Goal: Transaction & Acquisition: Book appointment/travel/reservation

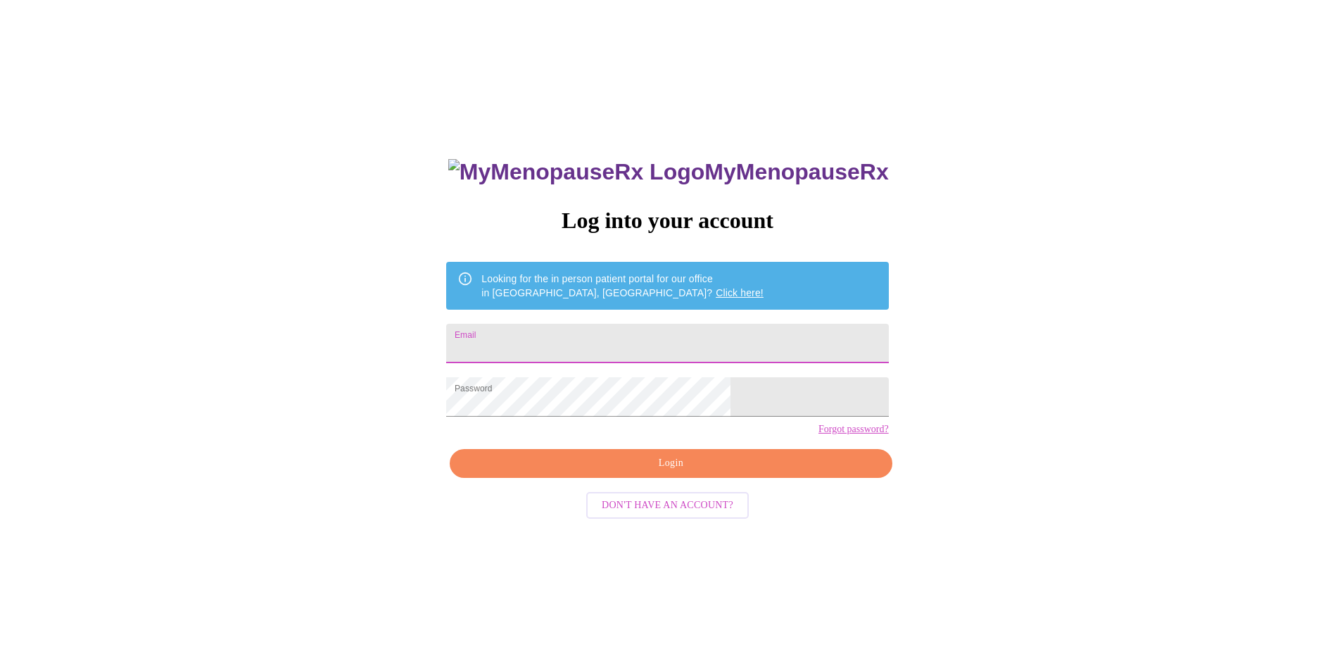
click at [674, 337] on input "Email" at bounding box center [667, 343] width 442 height 39
type input "[EMAIL_ADDRESS][DOMAIN_NAME]"
click at [676, 472] on span "Login" at bounding box center [671, 464] width 410 height 18
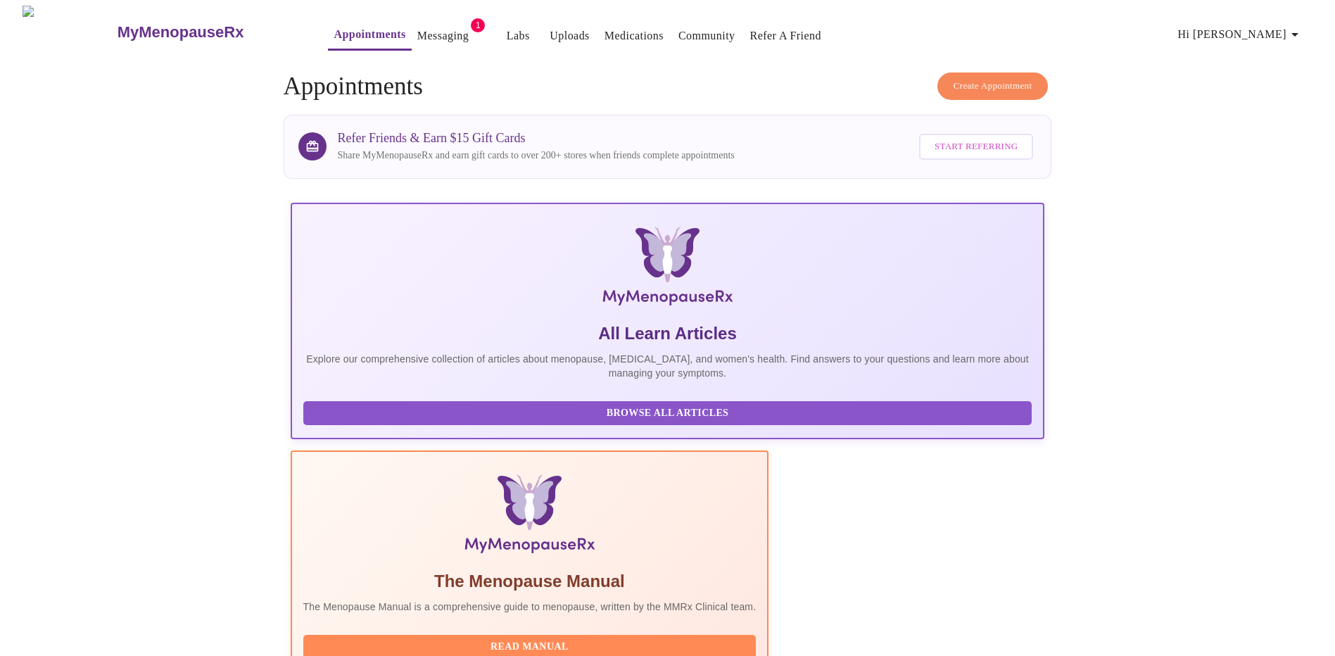
click at [417, 26] on link "Messaging" at bounding box center [442, 36] width 51 height 20
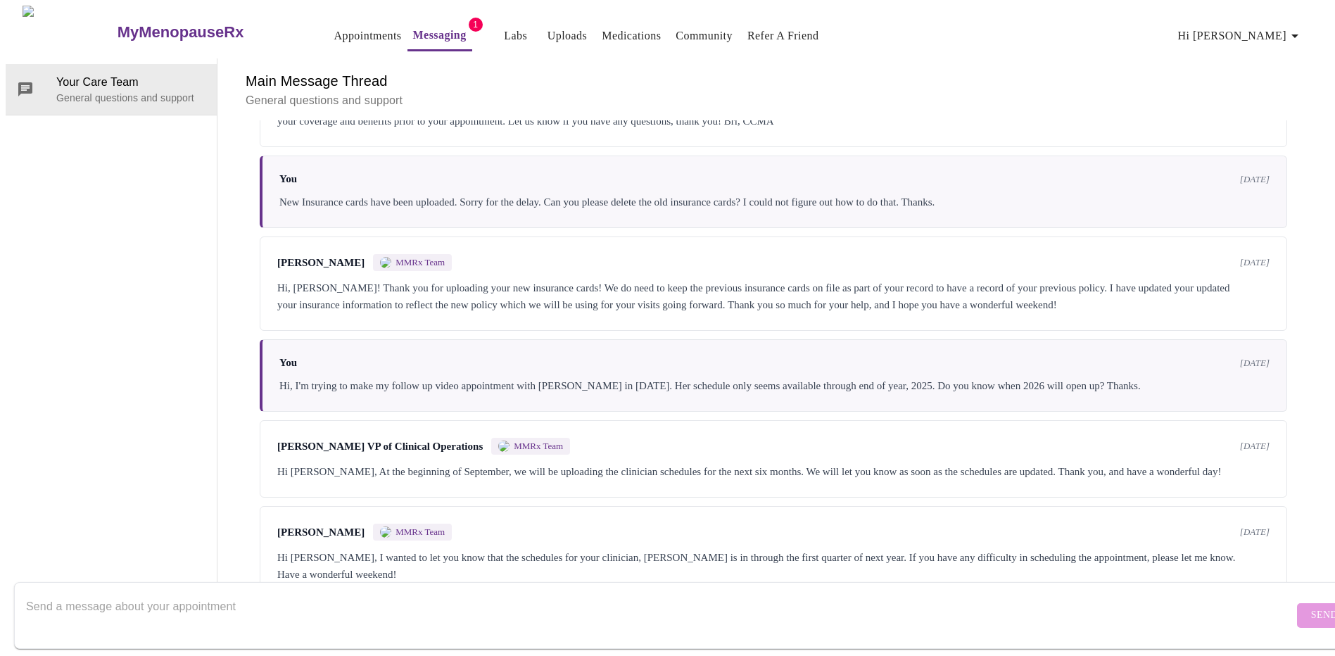
click at [334, 27] on link "Appointments" at bounding box center [368, 36] width 68 height 20
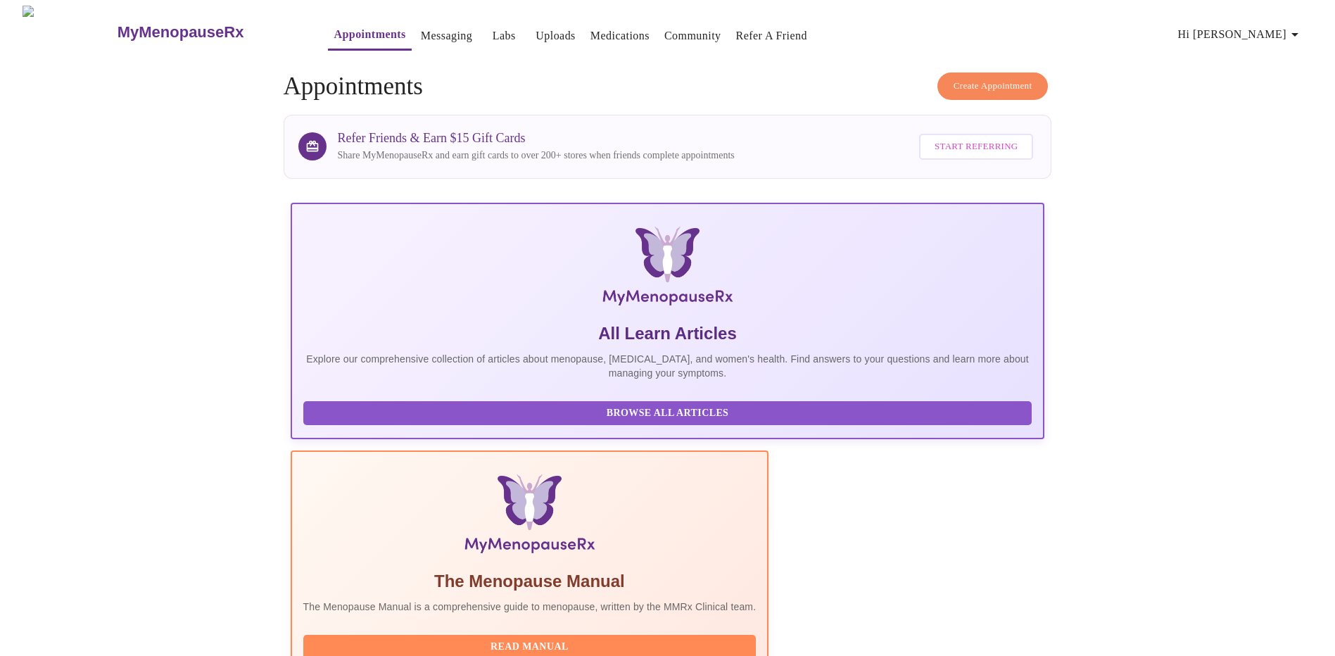
click at [985, 79] on span "Create Appointment" at bounding box center [993, 86] width 79 height 16
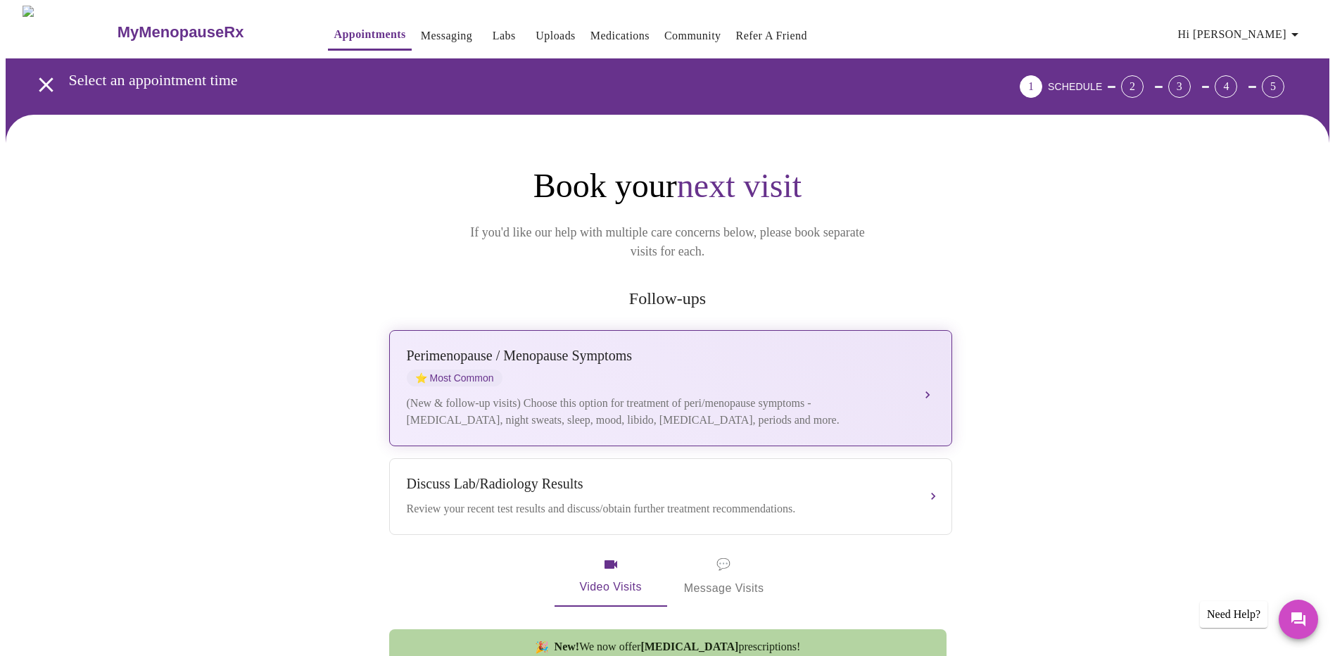
click at [926, 370] on button "Perimenopause / Menopause Symptoms ⭐ Most Common (New & follow-up visits) Choos…" at bounding box center [670, 388] width 563 height 116
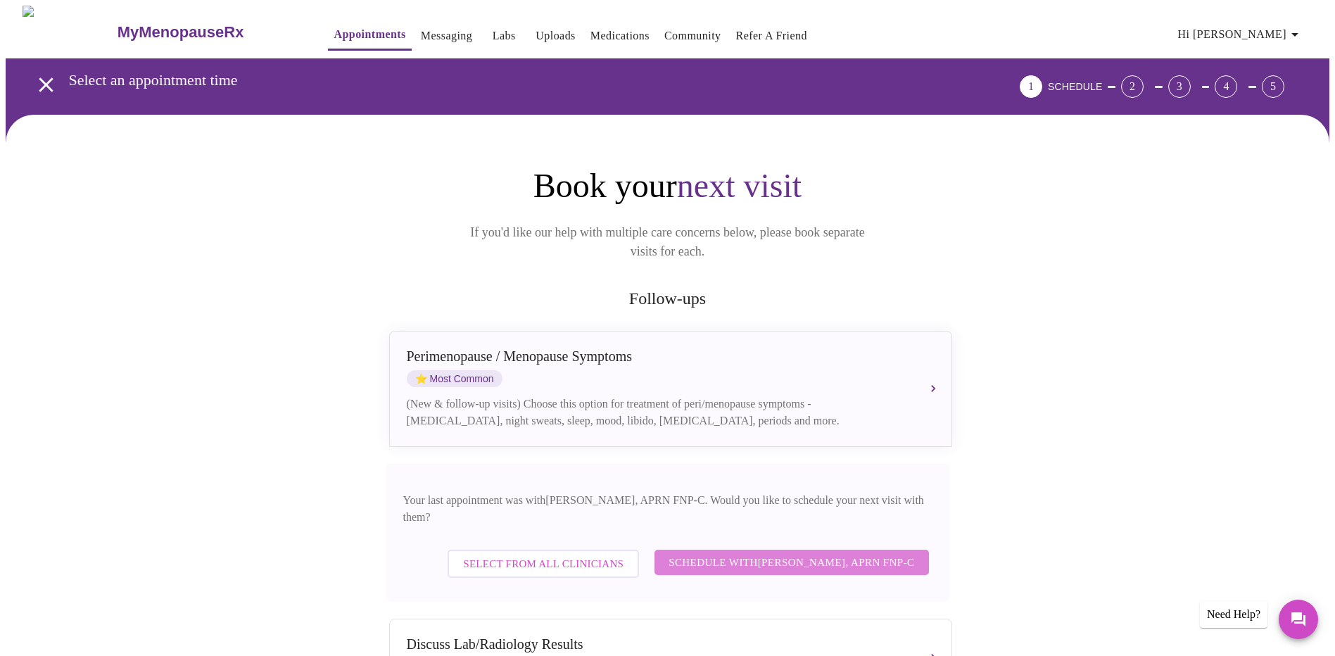
click at [819, 553] on span "Schedule with Kelly Perisin, APRN FNP-C" at bounding box center [792, 562] width 246 height 18
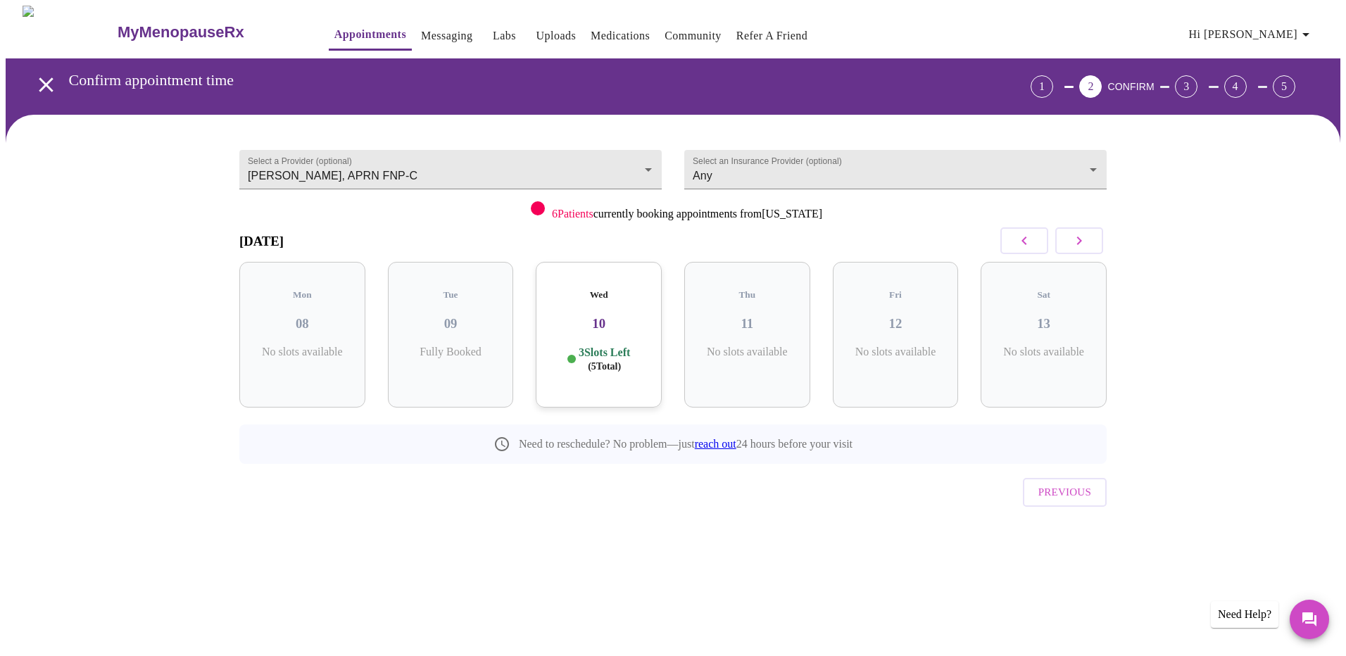
click at [1074, 239] on icon "button" at bounding box center [1079, 240] width 17 height 17
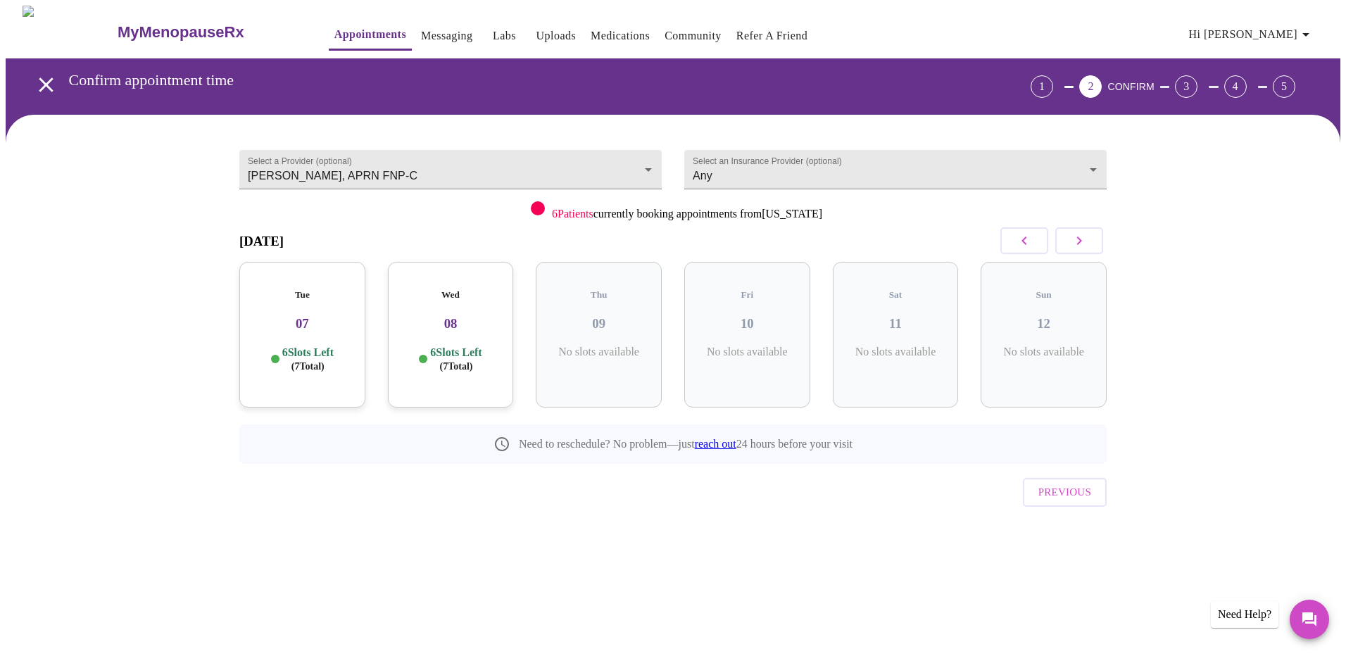
click at [1074, 239] on icon "button" at bounding box center [1079, 240] width 17 height 17
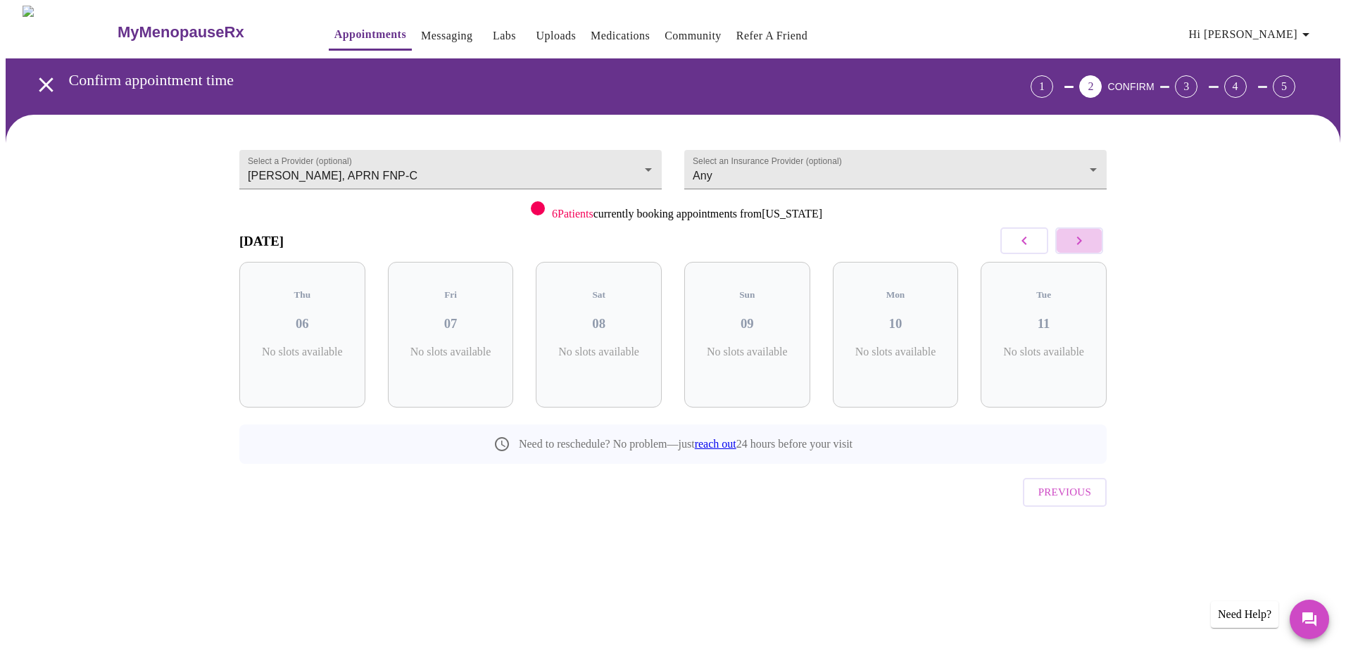
click at [1074, 239] on icon "button" at bounding box center [1079, 240] width 17 height 17
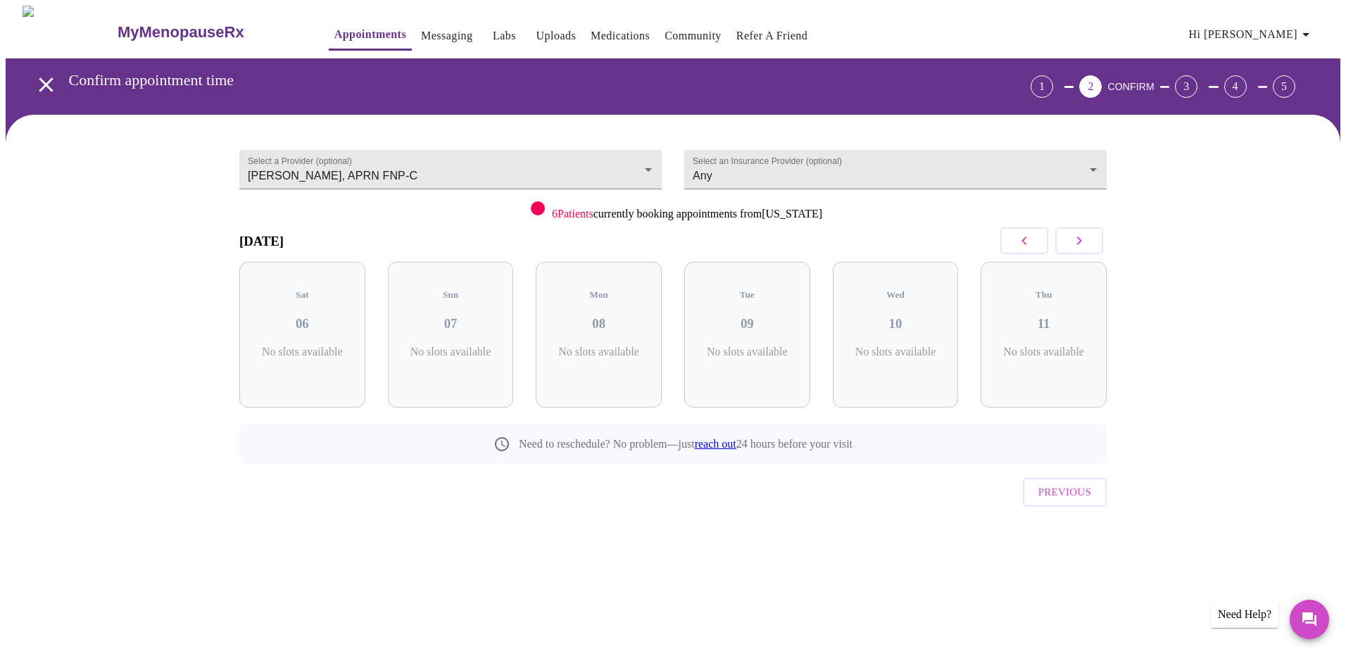
click at [1074, 239] on icon "button" at bounding box center [1079, 240] width 17 height 17
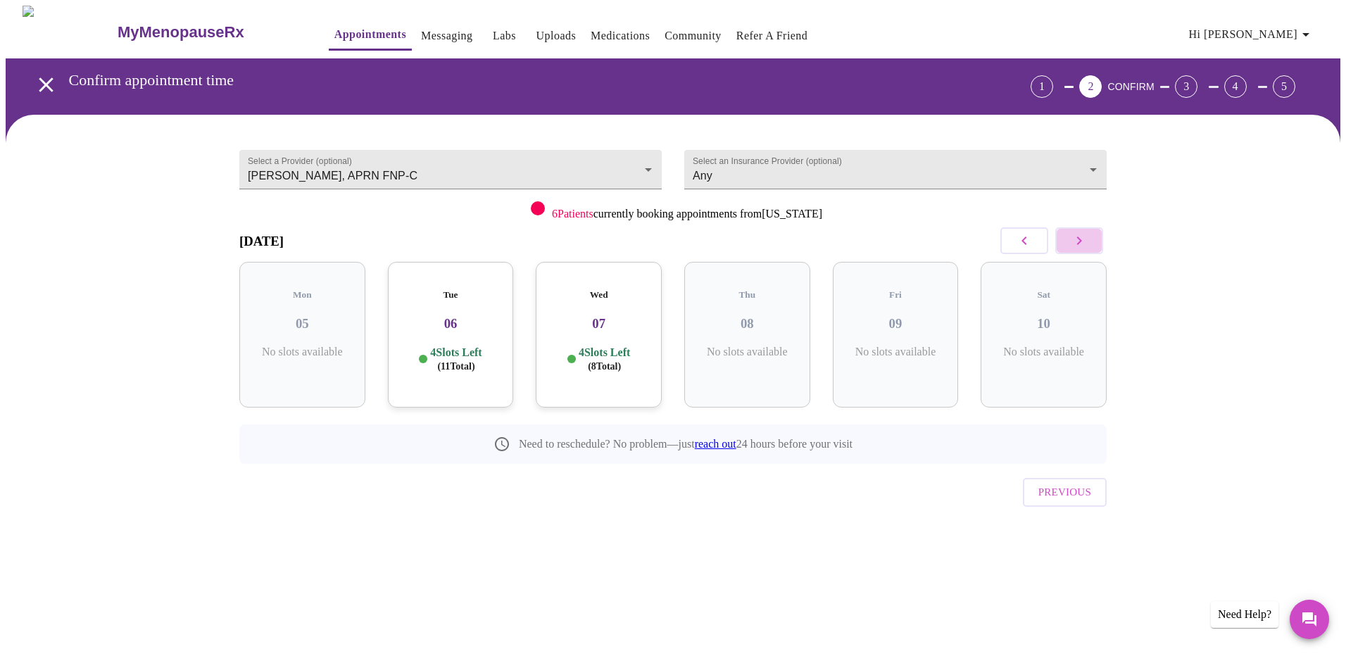
click at [1074, 239] on icon "button" at bounding box center [1079, 240] width 17 height 17
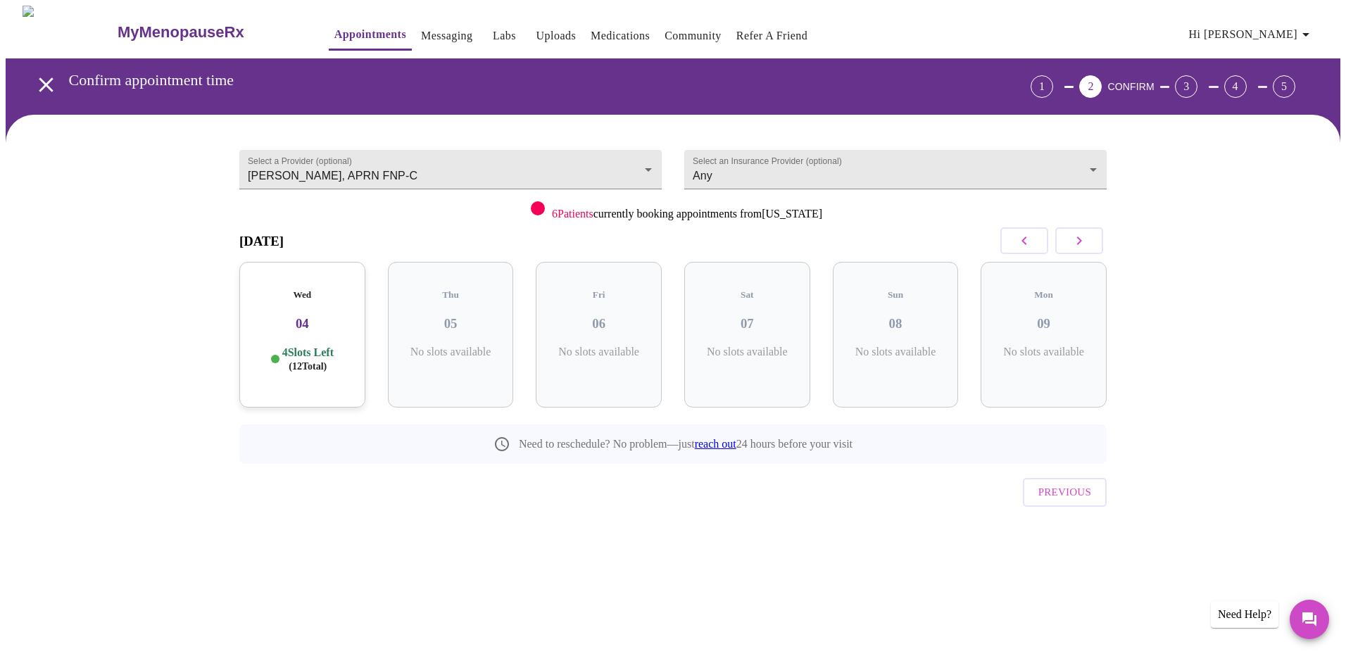
click at [317, 316] on h3 "04" at bounding box center [302, 323] width 103 height 15
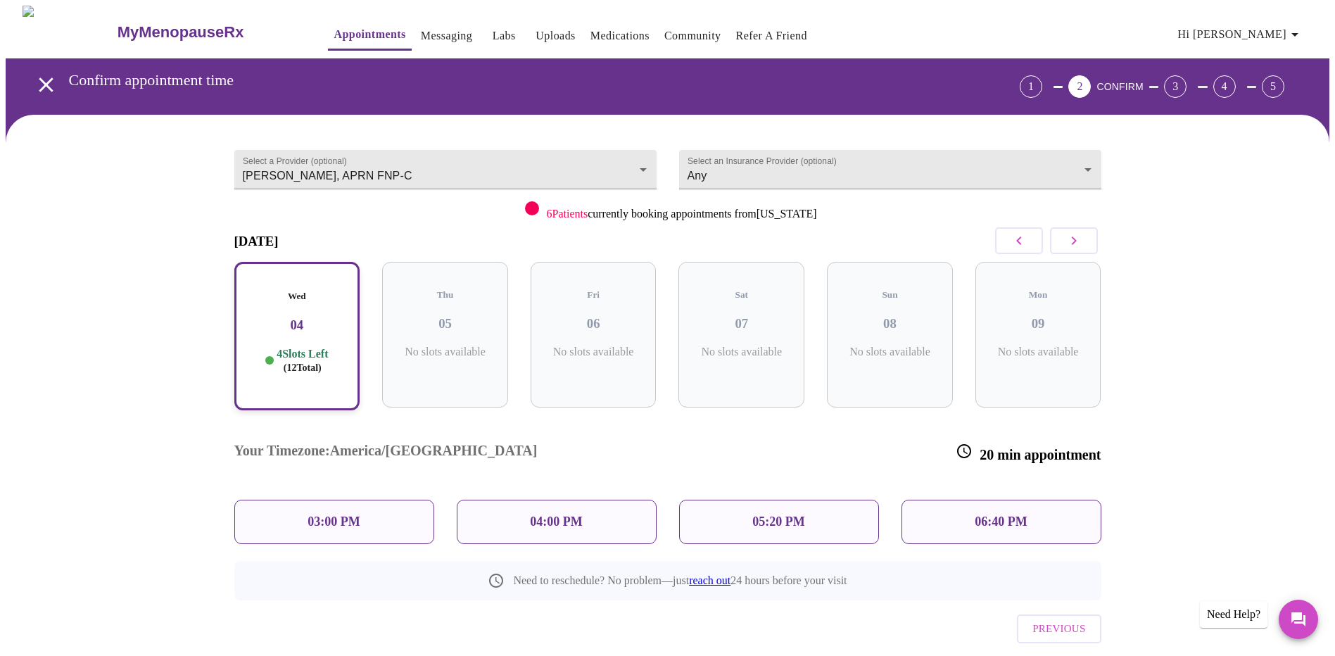
click at [577, 515] on p "04:00 PM" at bounding box center [556, 522] width 52 height 15
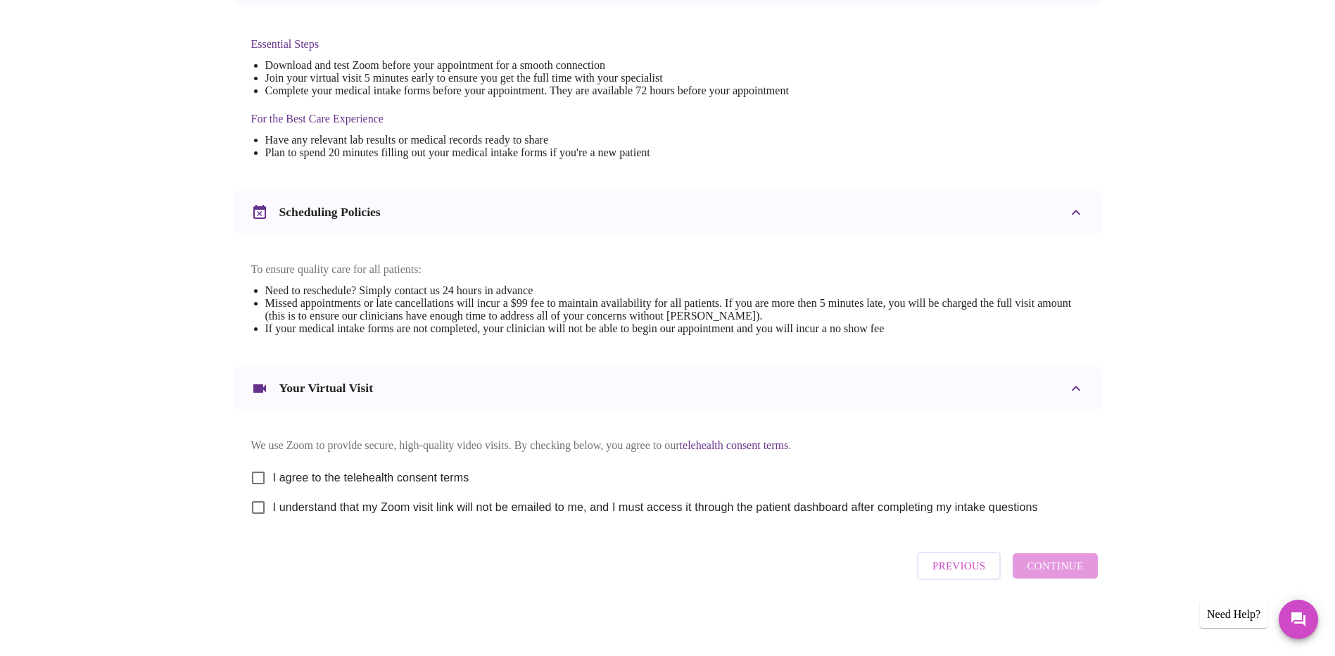
scroll to position [365, 0]
click at [258, 473] on input "I agree to the telehealth consent terms" at bounding box center [259, 478] width 30 height 30
checkbox input "true"
click at [255, 506] on input "I understand that my Zoom visit link will not be emailed to me, and I must acce…" at bounding box center [259, 508] width 30 height 30
checkbox input "true"
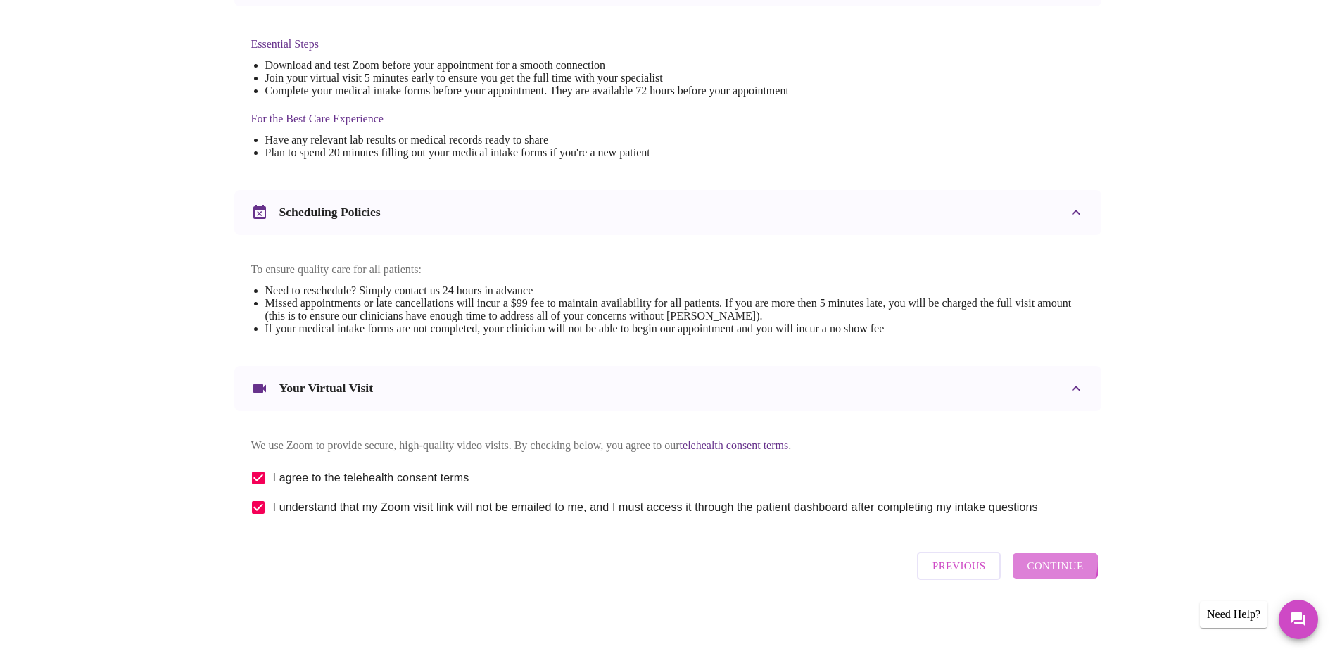
click at [1037, 566] on span "Continue" at bounding box center [1055, 566] width 56 height 18
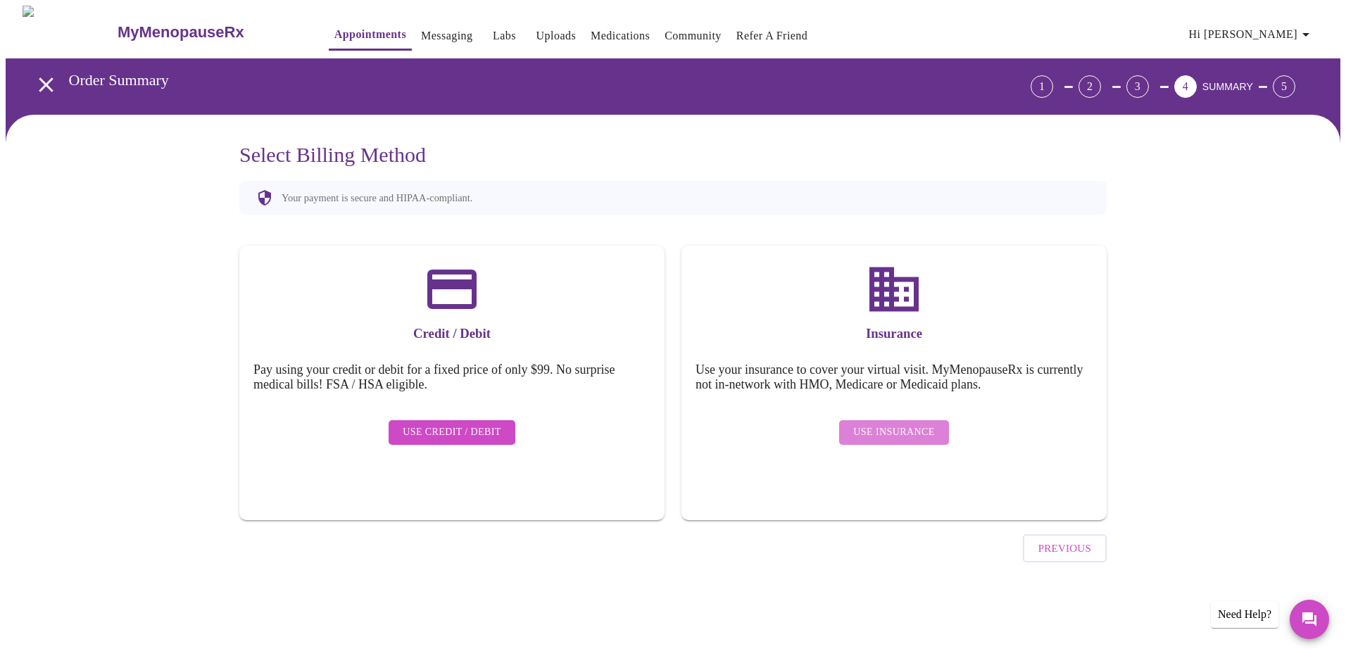
click at [907, 424] on span "Use Insurance" at bounding box center [893, 433] width 81 height 18
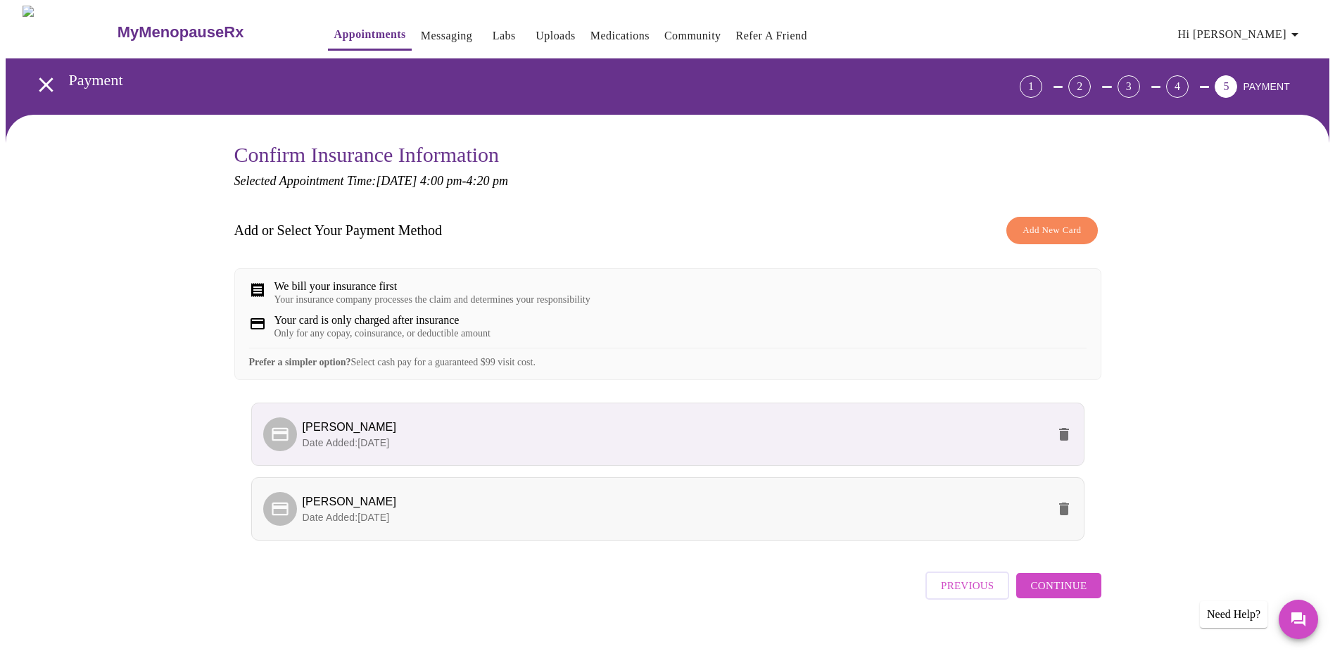
click at [503, 510] on span "Kimberly A McDermott" at bounding box center [675, 501] width 745 height 17
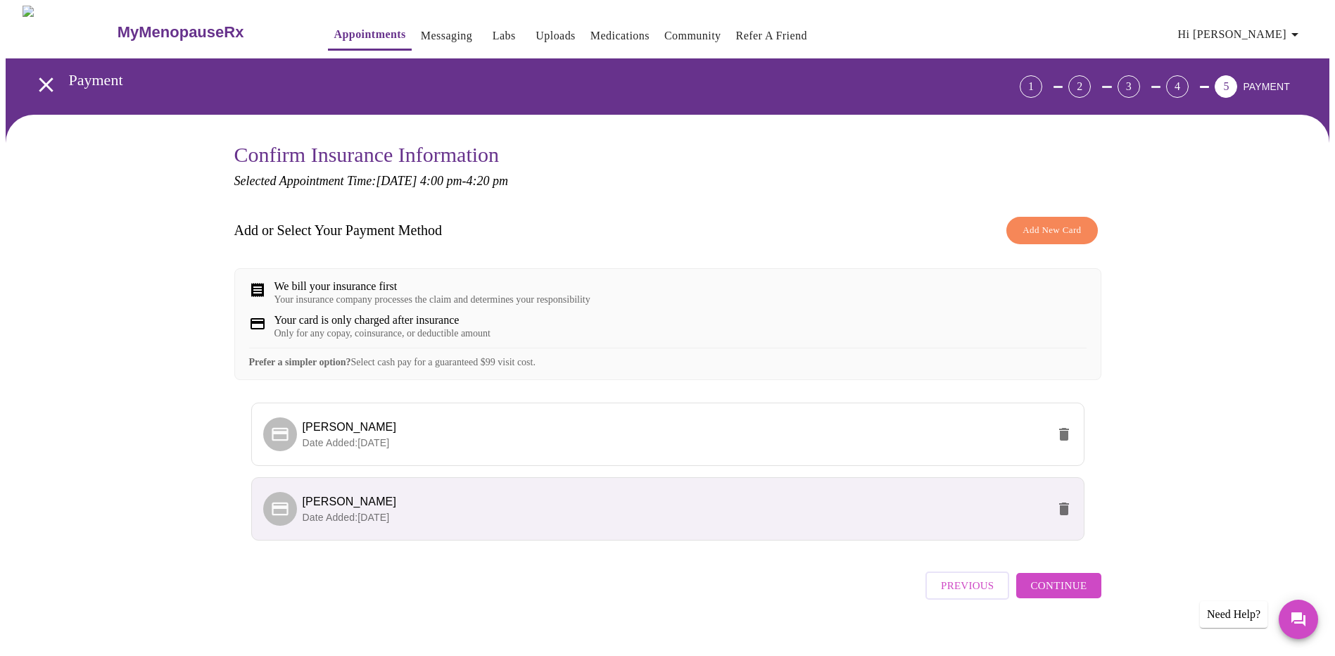
click at [348, 507] on span "Kimberly A McDermott" at bounding box center [350, 502] width 94 height 12
click at [1074, 595] on span "Continue" at bounding box center [1058, 585] width 56 height 18
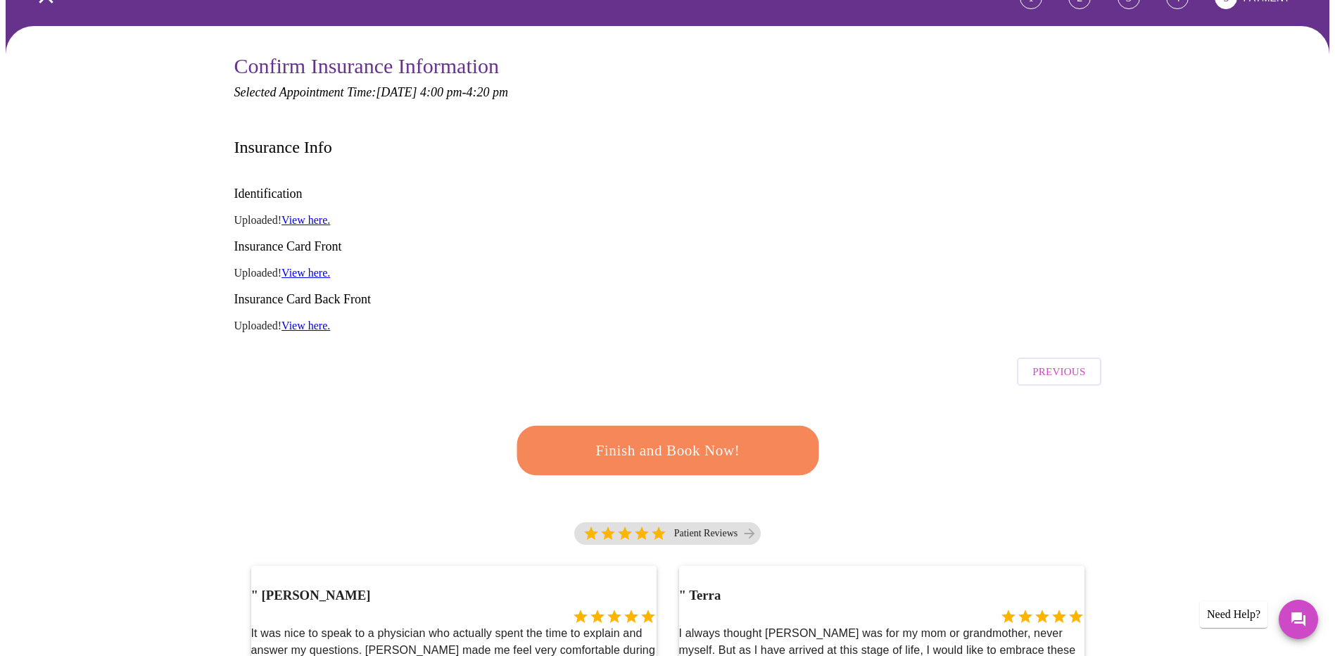
scroll to position [35, 0]
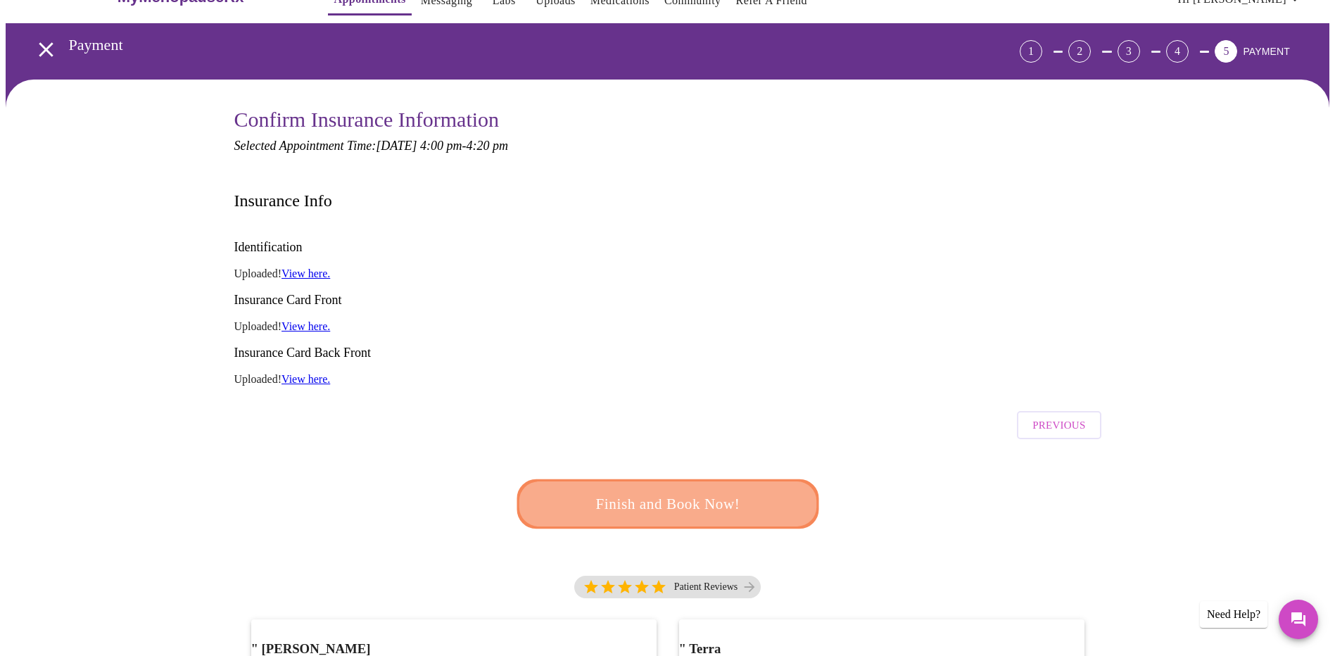
click at [668, 491] on span "Finish and Book Now!" at bounding box center [668, 504] width 260 height 26
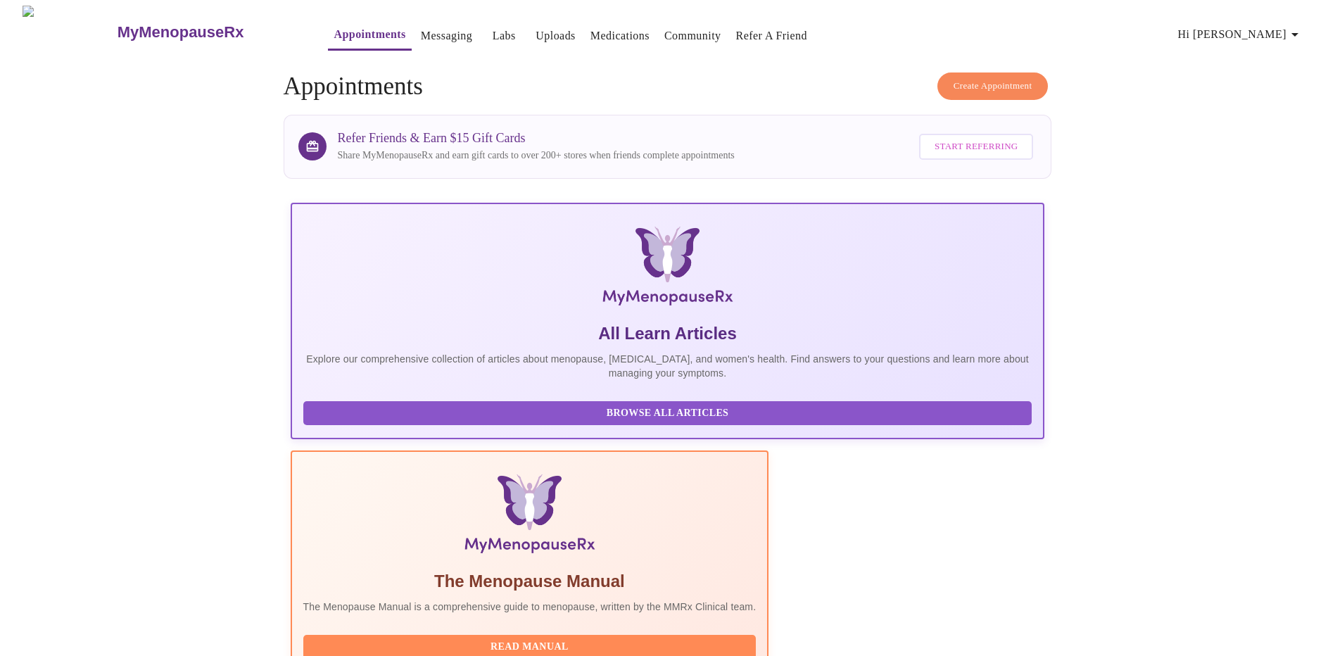
click at [1247, 30] on span "Hi [PERSON_NAME]" at bounding box center [1240, 35] width 125 height 20
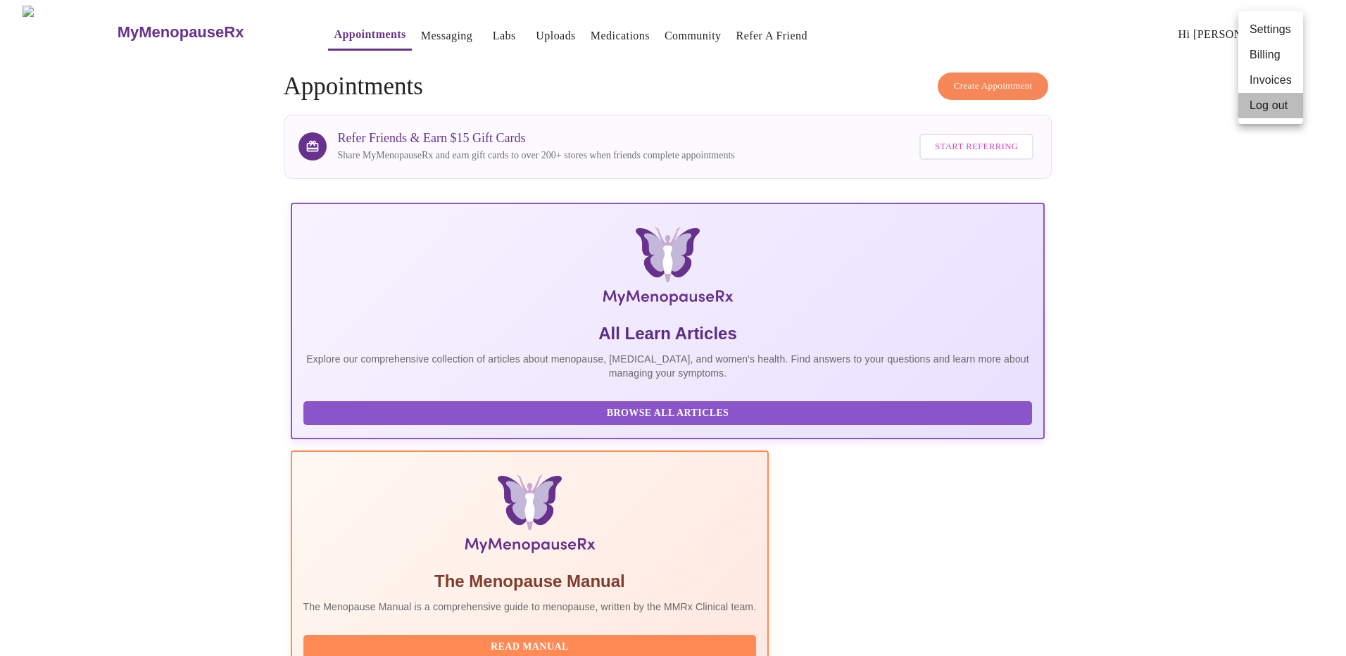
click at [1257, 111] on li "Log out" at bounding box center [1270, 105] width 65 height 25
